Goal: Information Seeking & Learning: Find specific fact

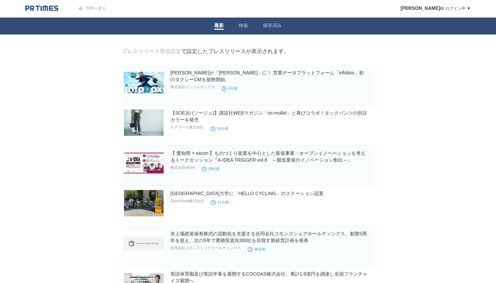
click at [245, 25] on link "検索" at bounding box center [243, 26] width 9 height 7
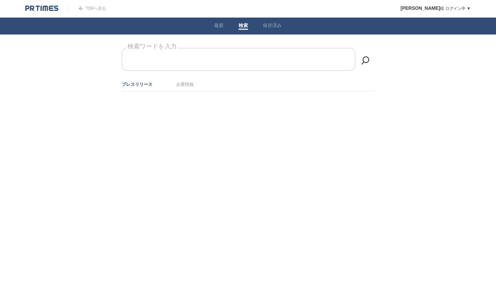
click at [210, 48] on form "検索ワードを入力" at bounding box center [248, 48] width 253 height 0
type input "提携"
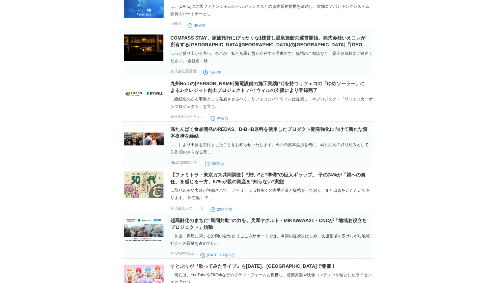
scroll to position [229, 0]
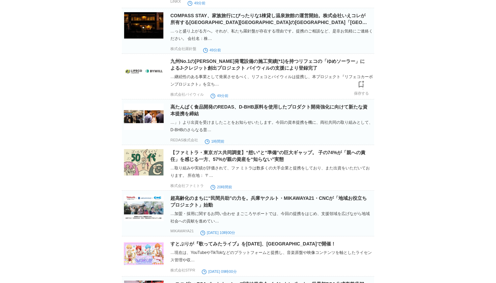
click at [135, 72] on img at bounding box center [144, 71] width 40 height 26
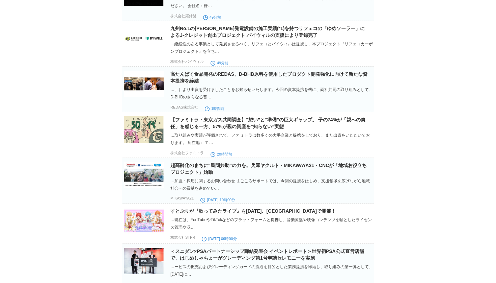
click at [152, 88] on img at bounding box center [144, 84] width 40 height 26
